Goal: Browse casually

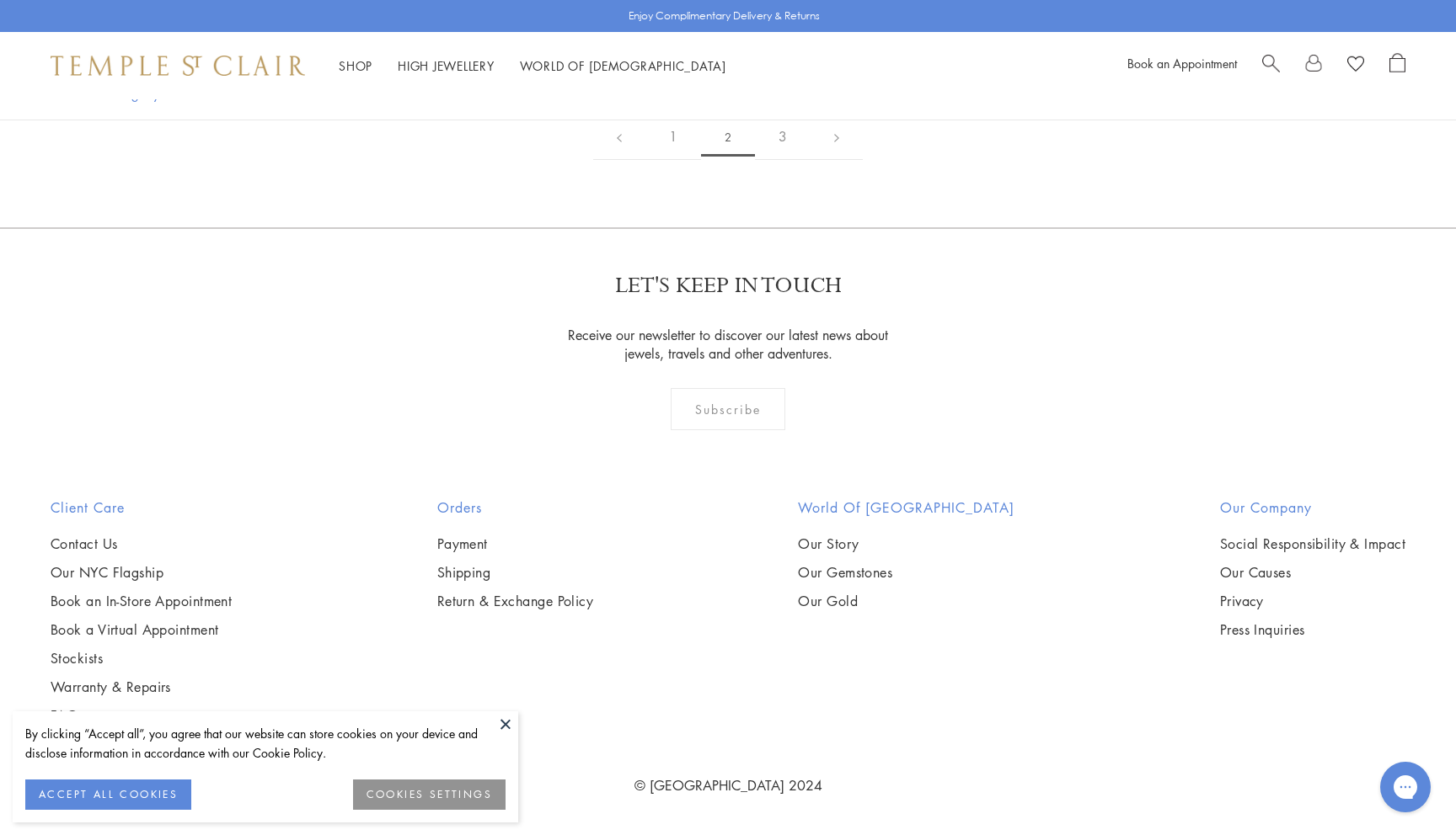
scroll to position [3168, 0]
